Goal: Task Accomplishment & Management: Use online tool/utility

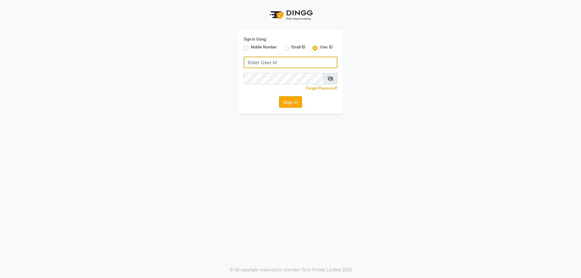
type input "e2553-20"
click at [290, 104] on button "Sign In" at bounding box center [290, 101] width 23 height 11
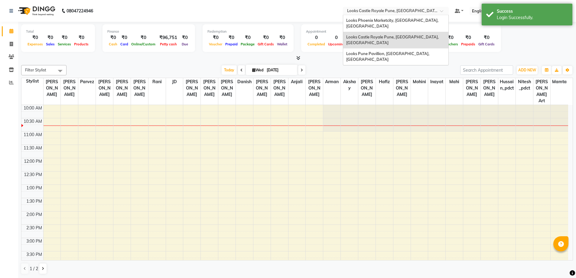
click at [405, 11] on input "text" at bounding box center [390, 11] width 88 height 6
click at [369, 20] on span "Looks Phoenix Marketcity, Pune, Maharashtra" at bounding box center [392, 23] width 93 height 11
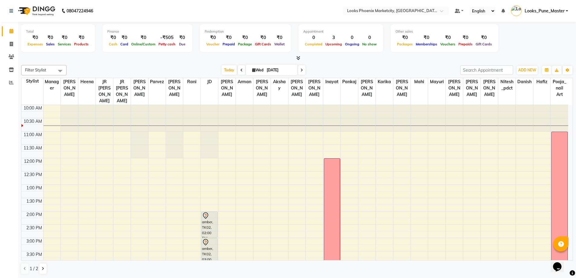
click at [3, 77] on li "Reports" at bounding box center [9, 82] width 18 height 13
click at [12, 81] on icon at bounding box center [11, 82] width 5 height 5
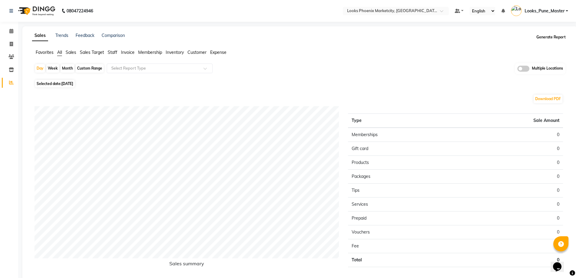
click at [542, 39] on button "Generate Report" at bounding box center [551, 37] width 32 height 8
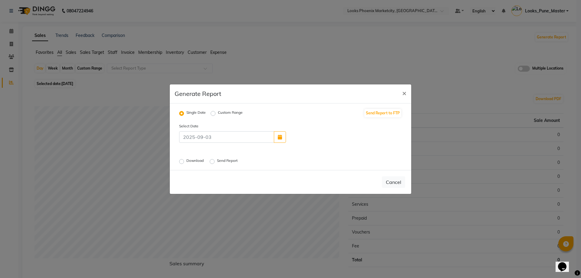
click at [276, 130] on div "Select Date" at bounding box center [291, 133] width 232 height 20
click at [276, 135] on button "button" at bounding box center [280, 136] width 12 height 11
select select "9"
select select "2025"
click at [301, 123] on div "2" at bounding box center [303, 123] width 10 height 10
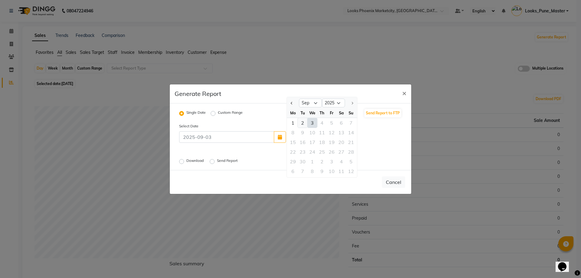
type input "02-09-2025"
click at [186, 160] on label "Download" at bounding box center [195, 161] width 18 height 7
click at [182, 160] on input "Download" at bounding box center [182, 161] width 4 height 4
radio input "true"
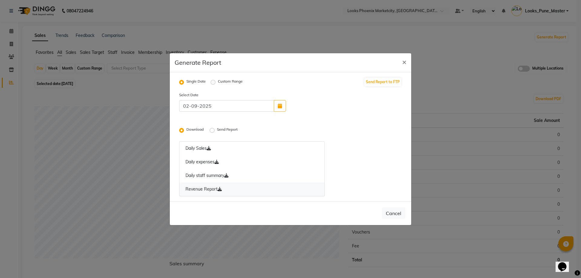
click at [221, 189] on icon at bounding box center [220, 189] width 4 height 4
click at [403, 62] on span "×" at bounding box center [404, 61] width 4 height 9
radio input "false"
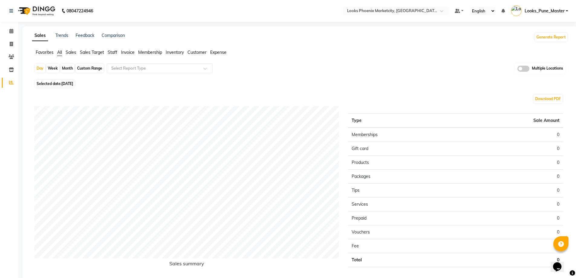
click at [389, 16] on nav "08047224946 Select Location × Looks Phoenix Marketcity, Pune, Maharashtra Defau…" at bounding box center [288, 11] width 576 height 22
click at [387, 12] on input "text" at bounding box center [390, 11] width 88 height 6
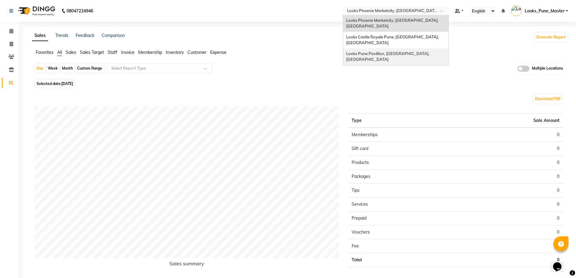
click at [382, 51] on span "Looks Pune Pavillion, Pune, Maharashtra" at bounding box center [388, 56] width 84 height 11
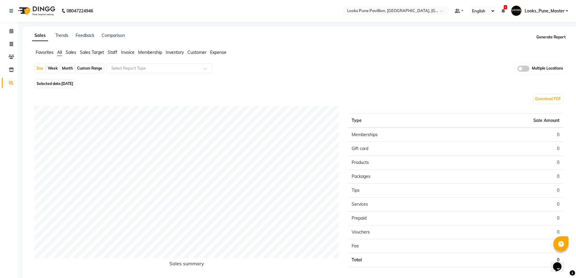
click at [548, 35] on button "Generate Report" at bounding box center [551, 37] width 32 height 8
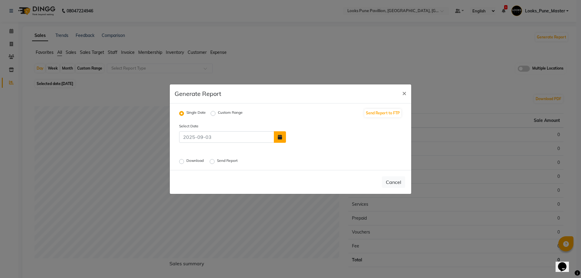
click at [285, 139] on div at bounding box center [233, 136] width 116 height 11
click at [278, 142] on button "button" at bounding box center [280, 136] width 12 height 11
select select "9"
select select "2025"
click at [301, 125] on div "2" at bounding box center [303, 123] width 10 height 10
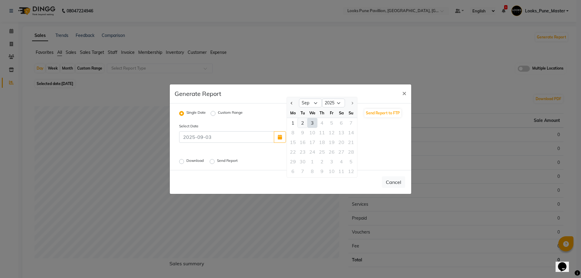
type input "02-09-2025"
click at [184, 163] on div "Download" at bounding box center [192, 161] width 26 height 7
click at [186, 162] on label "Download" at bounding box center [195, 161] width 18 height 7
click at [183, 162] on input "Download" at bounding box center [182, 161] width 4 height 4
radio input "true"
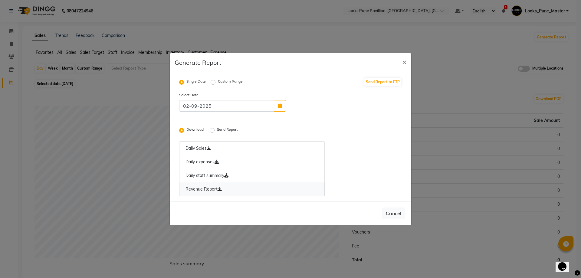
click at [218, 185] on link "Revenue Report" at bounding box center [252, 189] width 146 height 14
click at [403, 63] on span "×" at bounding box center [404, 61] width 4 height 9
radio input "false"
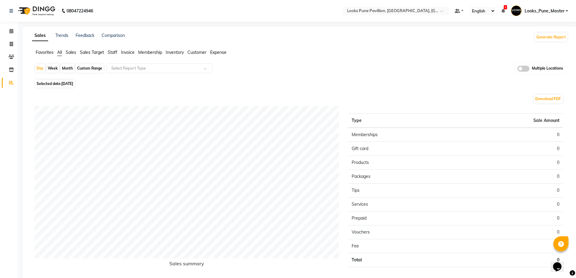
click at [388, 15] on nav "08047224946 Select Location × Looks Pune Pavillion, Pune, Maharashtra Default P…" at bounding box center [288, 11] width 576 height 22
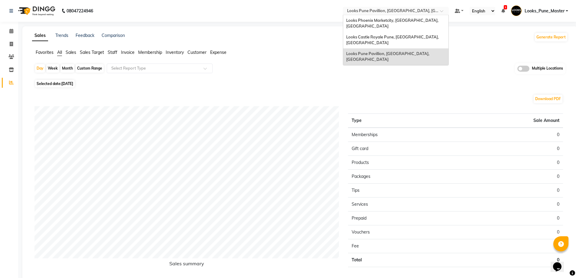
click at [385, 10] on input "text" at bounding box center [390, 11] width 88 height 6
click at [385, 34] on span "Looks Castle Royale Pune, [GEOGRAPHIC_DATA], [GEOGRAPHIC_DATA]" at bounding box center [392, 39] width 93 height 11
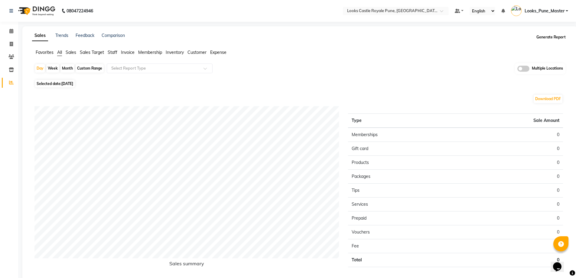
click at [553, 36] on button "Generate Report" at bounding box center [551, 37] width 32 height 8
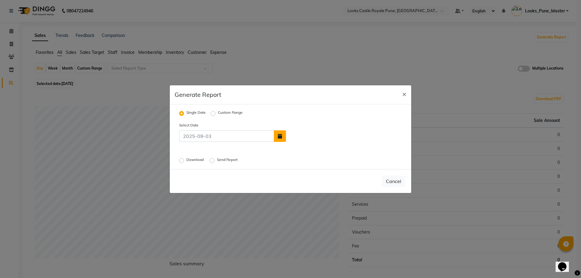
click at [281, 136] on icon "button" at bounding box center [280, 136] width 4 height 5
select select "9"
select select "2025"
click at [302, 121] on div "2" at bounding box center [303, 122] width 10 height 10
type input "02-09-2025"
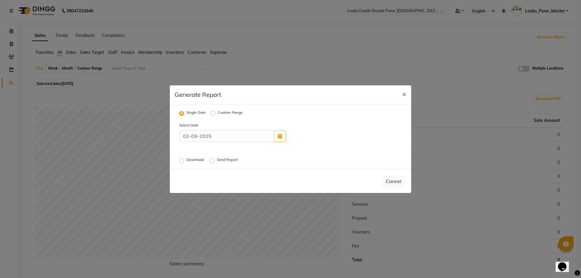
click at [186, 160] on label "Download" at bounding box center [195, 160] width 18 height 7
click at [180, 160] on input "Download" at bounding box center [182, 160] width 4 height 4
radio input "true"
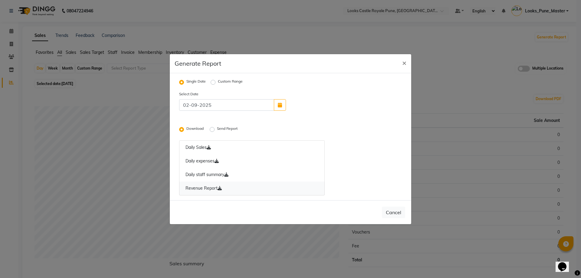
click at [222, 185] on link "Revenue Report" at bounding box center [252, 189] width 146 height 14
click at [405, 62] on span "×" at bounding box center [404, 62] width 4 height 9
radio input "false"
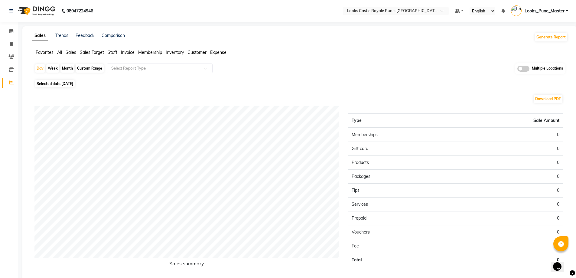
click at [551, 11] on span "Looks_Pune_Master" at bounding box center [545, 11] width 40 height 6
click at [532, 45] on link "Sign out" at bounding box center [537, 43] width 55 height 9
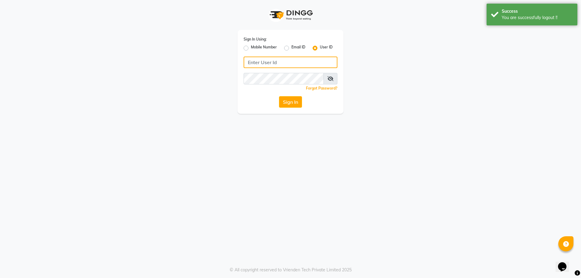
type input "e2553-20"
